Goal: Transaction & Acquisition: Download file/media

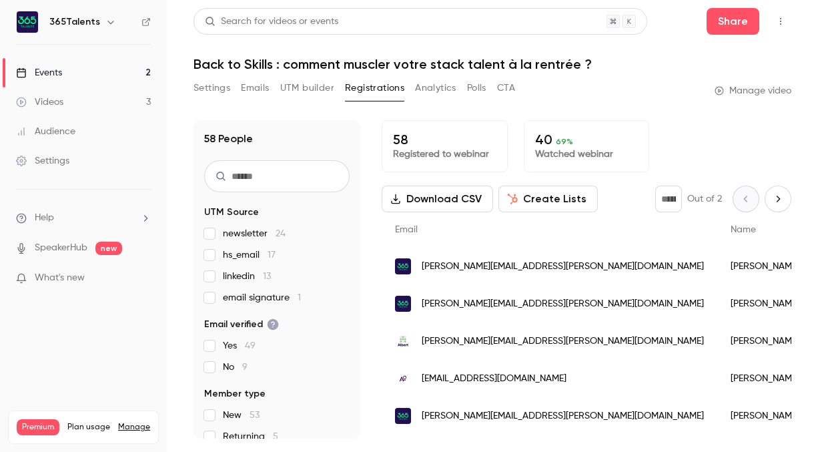
click at [97, 73] on link "Events 2" at bounding box center [83, 72] width 167 height 29
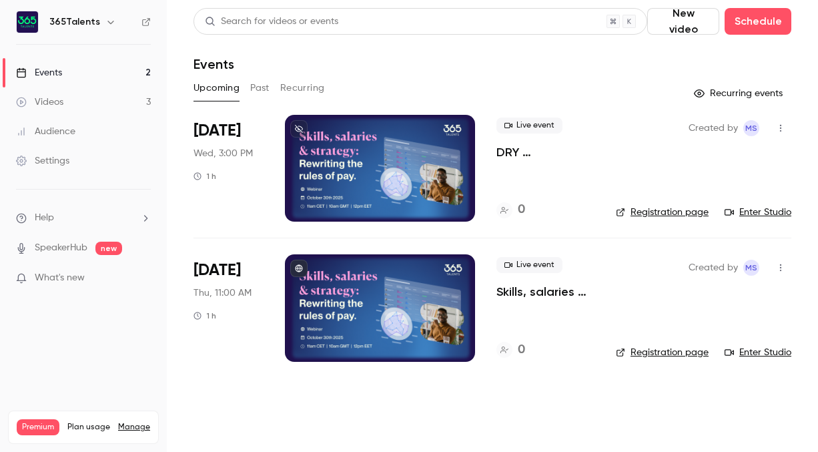
click at [122, 107] on link "Videos 3" at bounding box center [83, 101] width 167 height 29
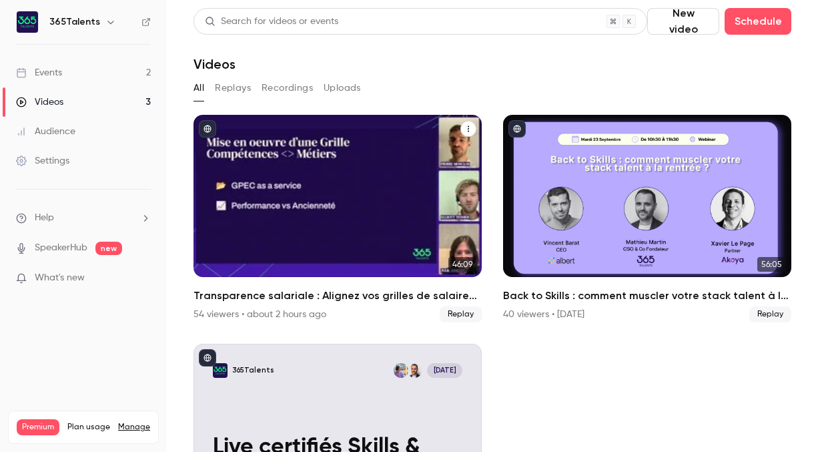
click at [462, 314] on span "Replay" at bounding box center [461, 314] width 42 height 16
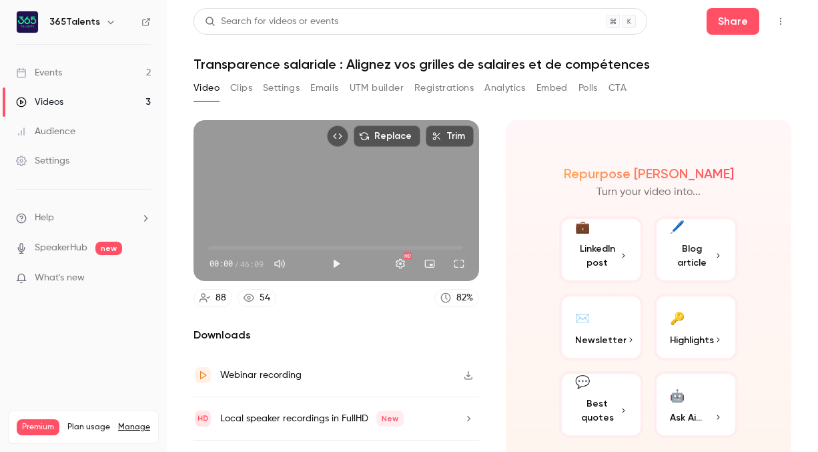
scroll to position [31, 0]
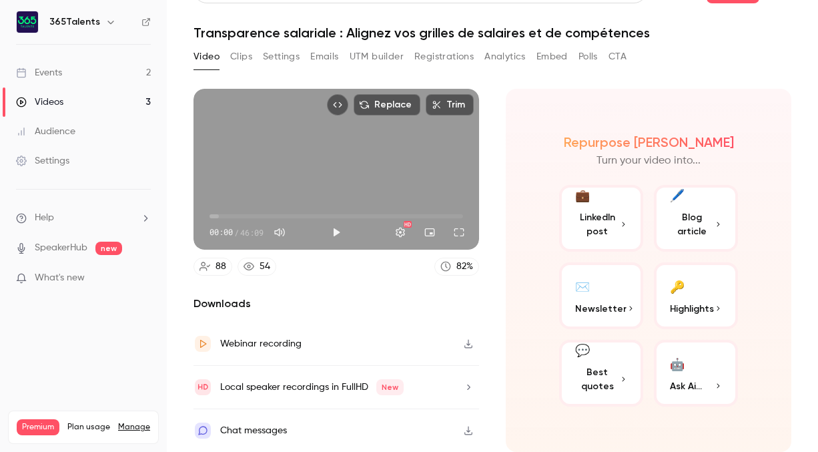
click at [432, 58] on button "Registrations" at bounding box center [443, 56] width 59 height 21
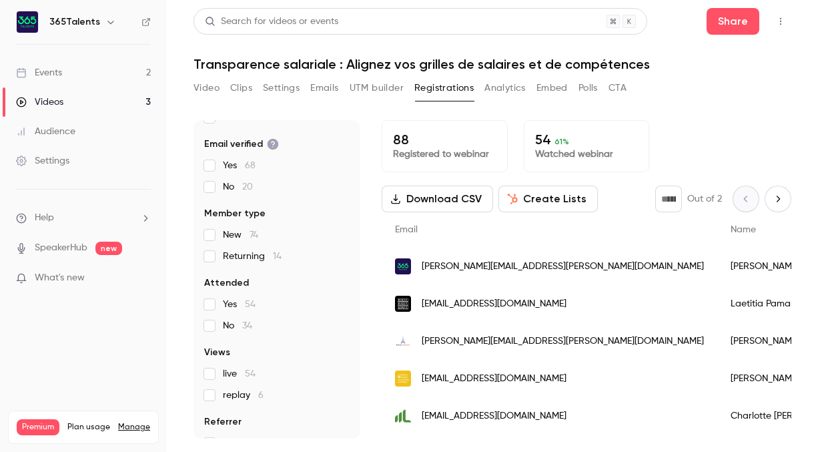
scroll to position [173, 0]
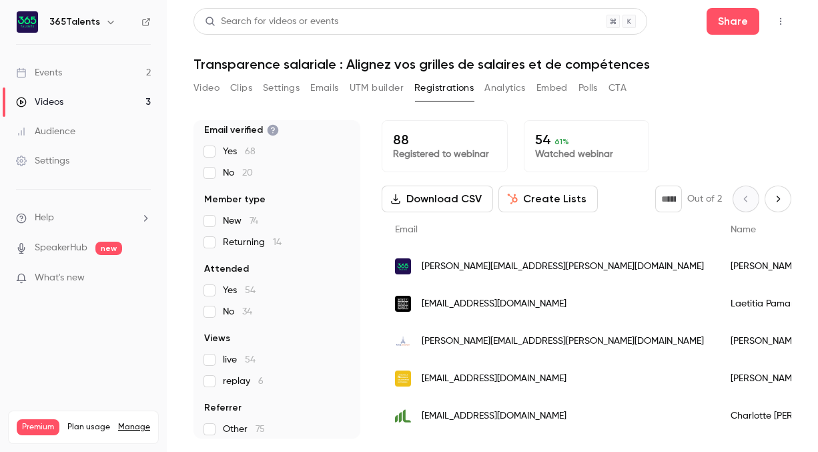
click at [445, 198] on button "Download CSV" at bounding box center [437, 199] width 111 height 27
